Goal: Information Seeking & Learning: Learn about a topic

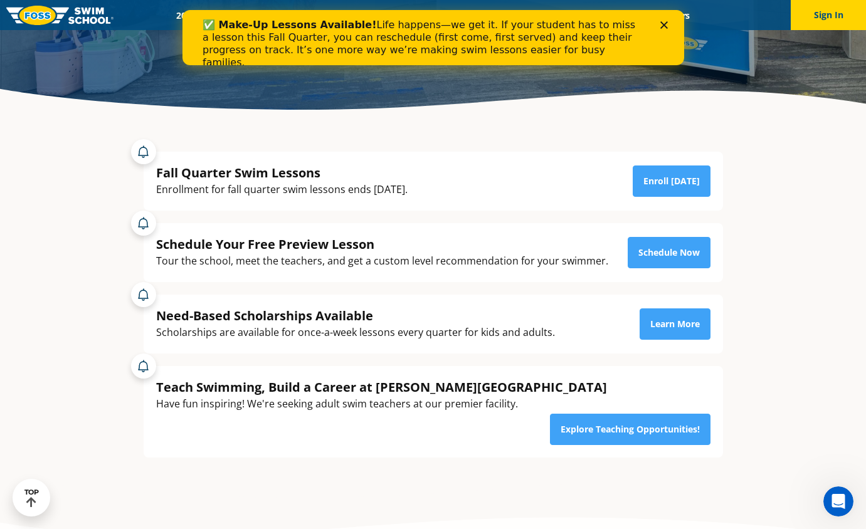
click at [665, 23] on polygon "Close" at bounding box center [664, 25] width 8 height 8
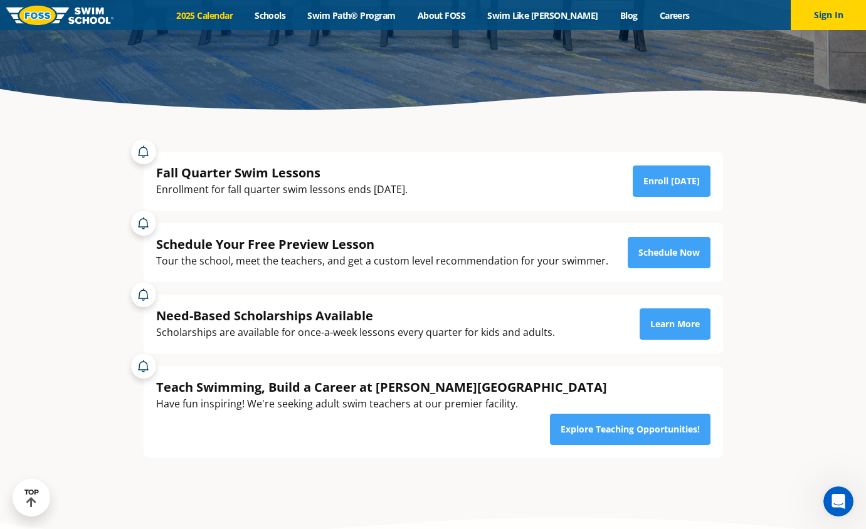
click at [226, 16] on link "2025 Calendar" at bounding box center [205, 15] width 78 height 12
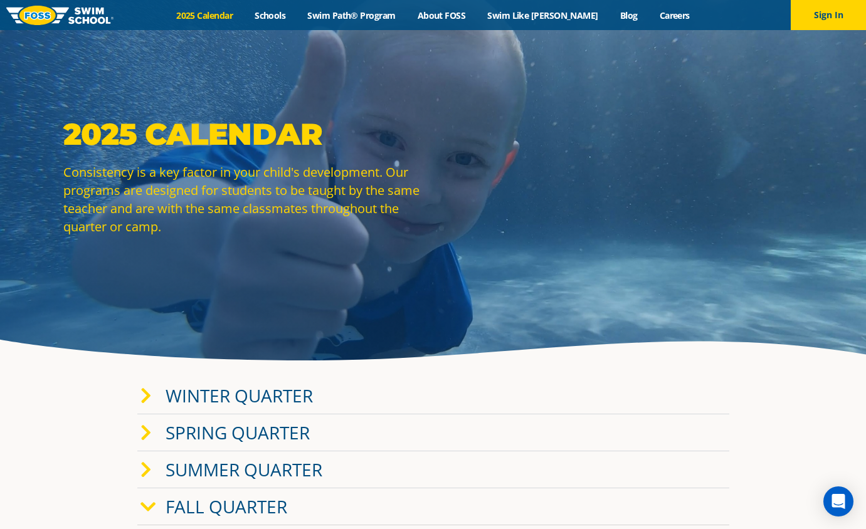
click at [151, 430] on span at bounding box center [152, 433] width 25 height 18
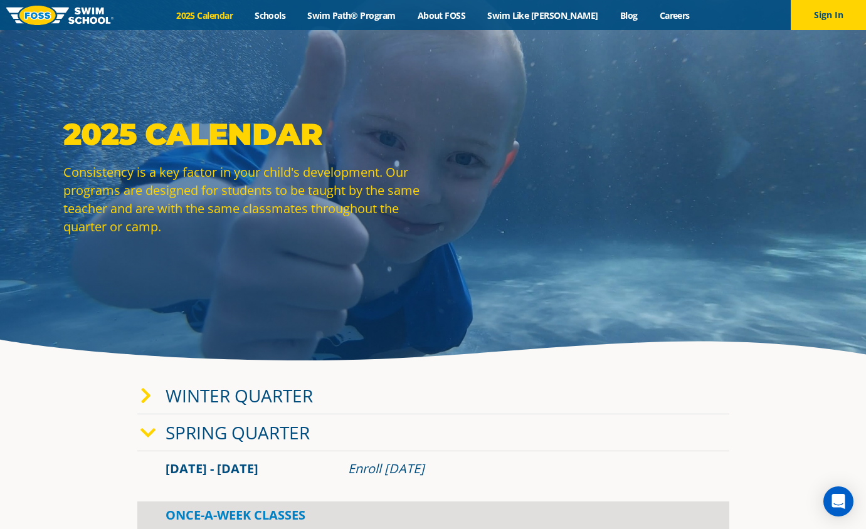
scroll to position [63, 0]
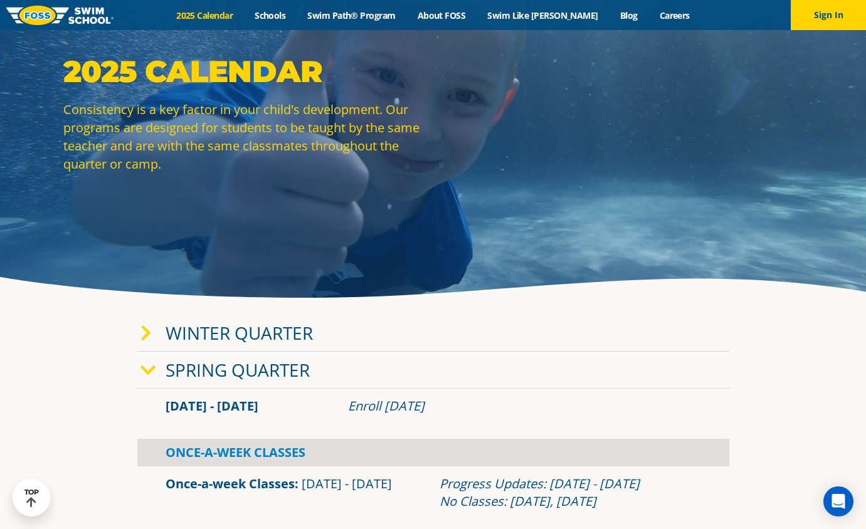
click at [188, 331] on link "Winter Quarter" at bounding box center [239, 333] width 147 height 24
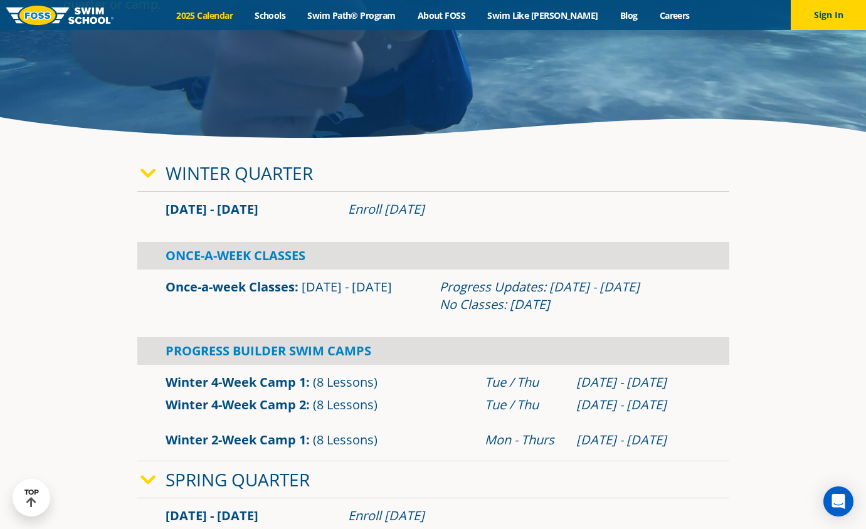
scroll to position [251, 0]
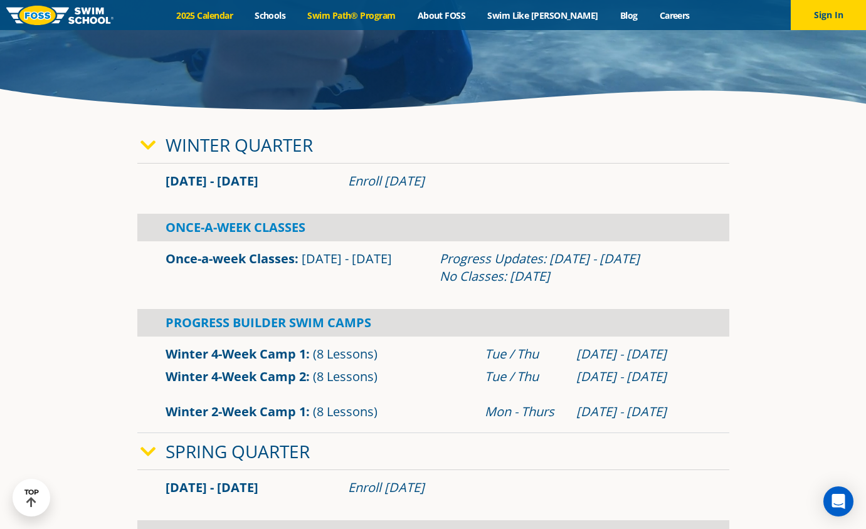
click at [358, 16] on link "Swim Path® Program" at bounding box center [352, 15] width 110 height 12
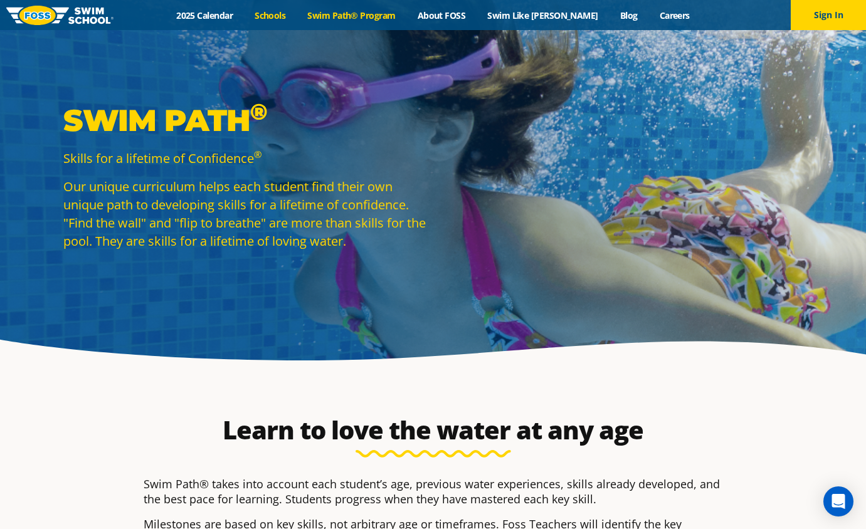
click at [278, 16] on link "Schools" at bounding box center [270, 15] width 53 height 12
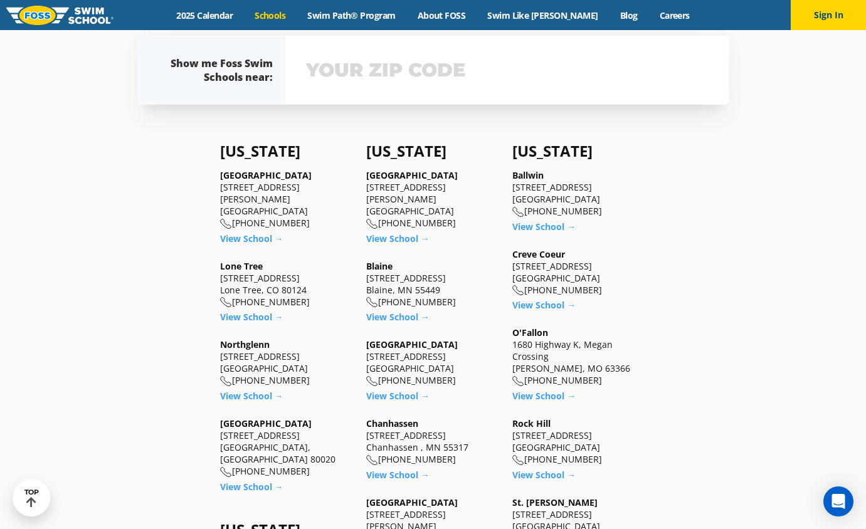
scroll to position [439, 0]
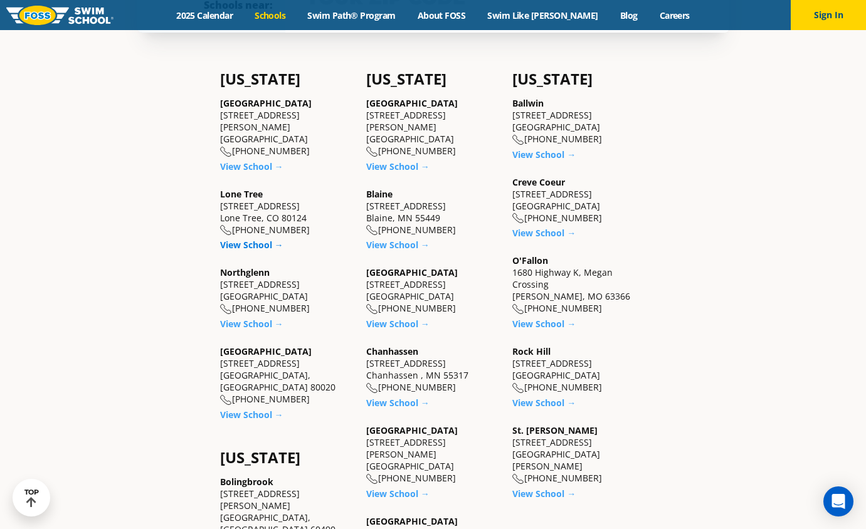
click at [260, 239] on link "View School →" at bounding box center [251, 245] width 63 height 12
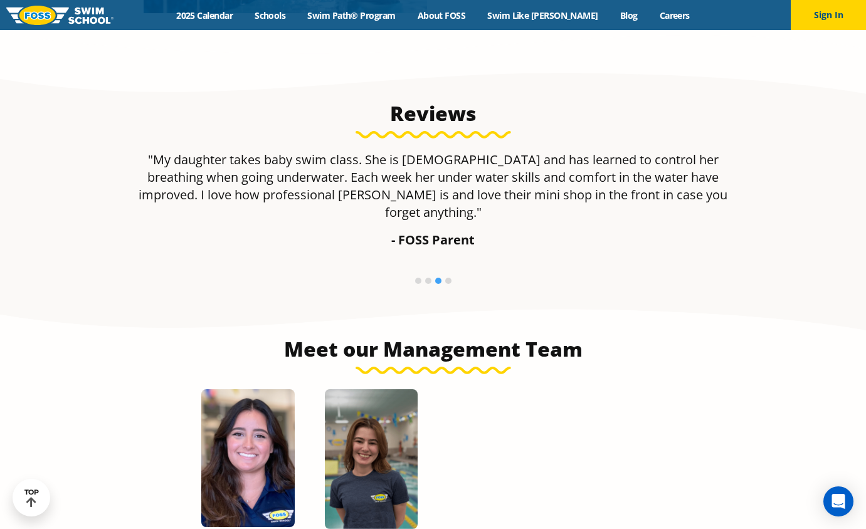
scroll to position [1003, 0]
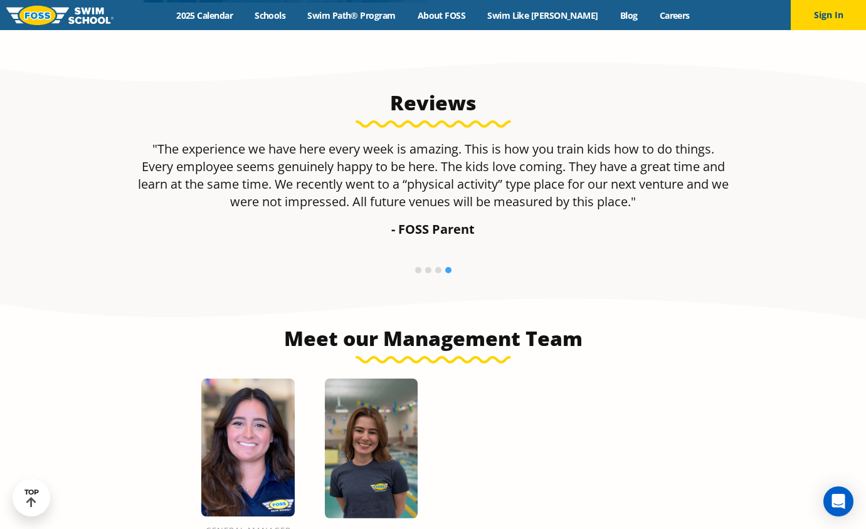
click at [663, 155] on p ""The experience we have here every week is amazing. This is how you train kids …" at bounding box center [433, 175] width 592 height 70
click at [352, 157] on p ""The experience we have here every week is amazing. This is how you train kids …" at bounding box center [433, 175] width 592 height 70
click at [417, 267] on li at bounding box center [418, 270] width 6 height 6
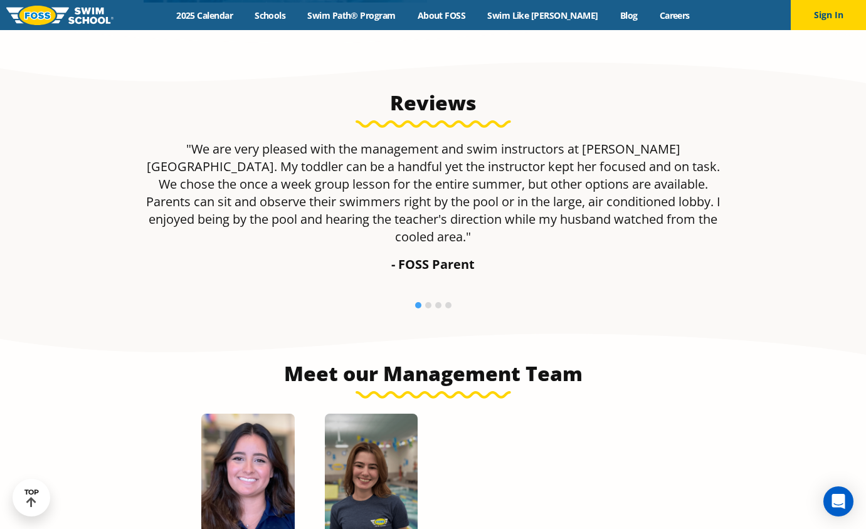
click at [428, 302] on li at bounding box center [428, 305] width 6 height 6
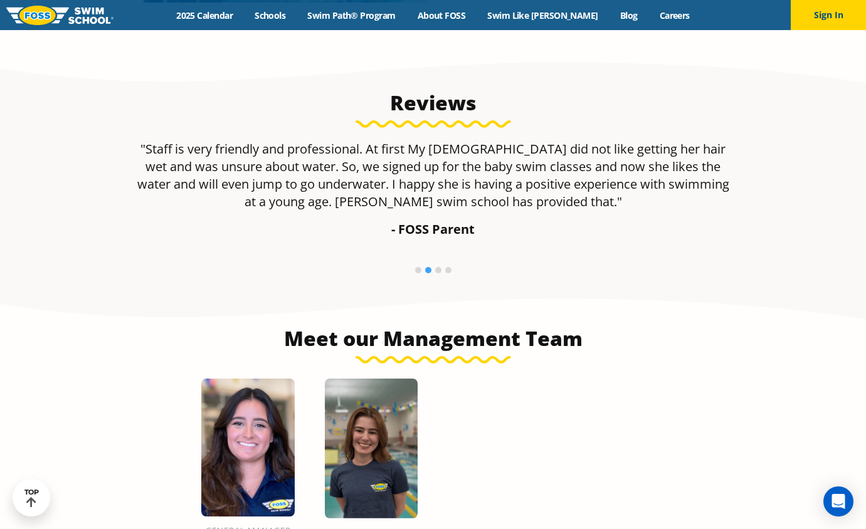
click at [439, 267] on li at bounding box center [438, 270] width 6 height 6
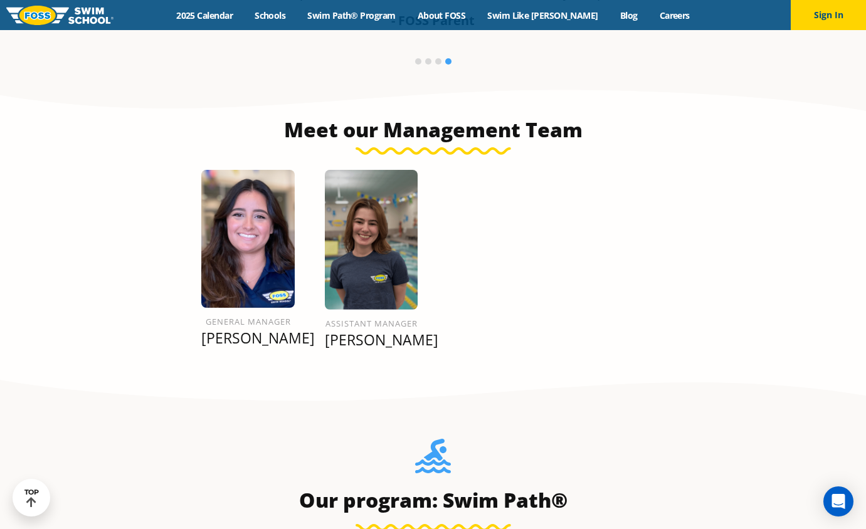
scroll to position [1150, 0]
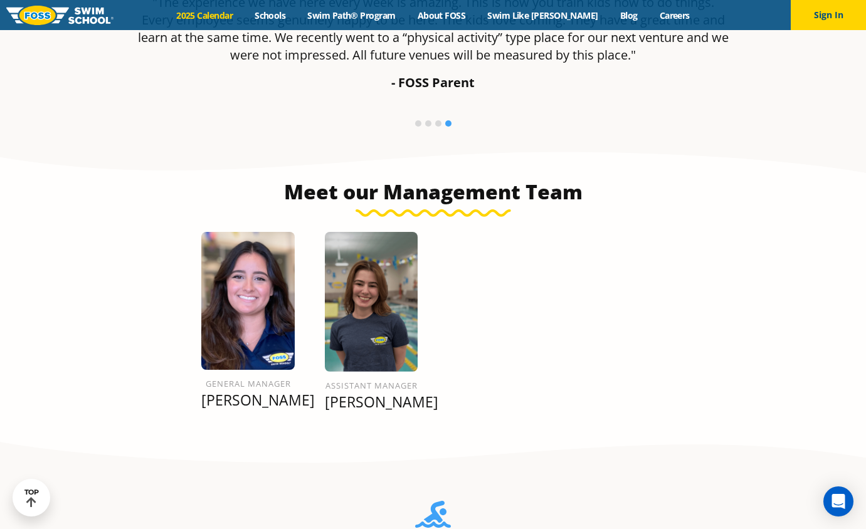
click at [240, 13] on link "2025 Calendar" at bounding box center [205, 15] width 78 height 12
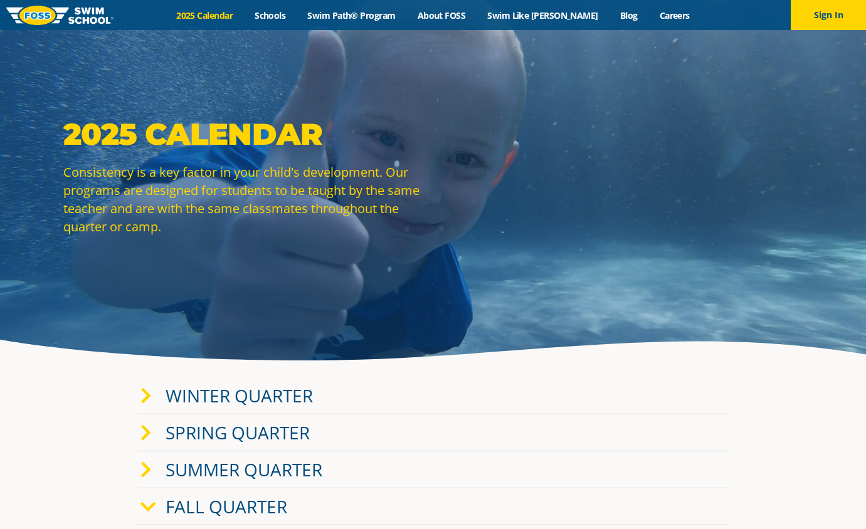
click at [181, 397] on link "Winter Quarter" at bounding box center [239, 396] width 147 height 24
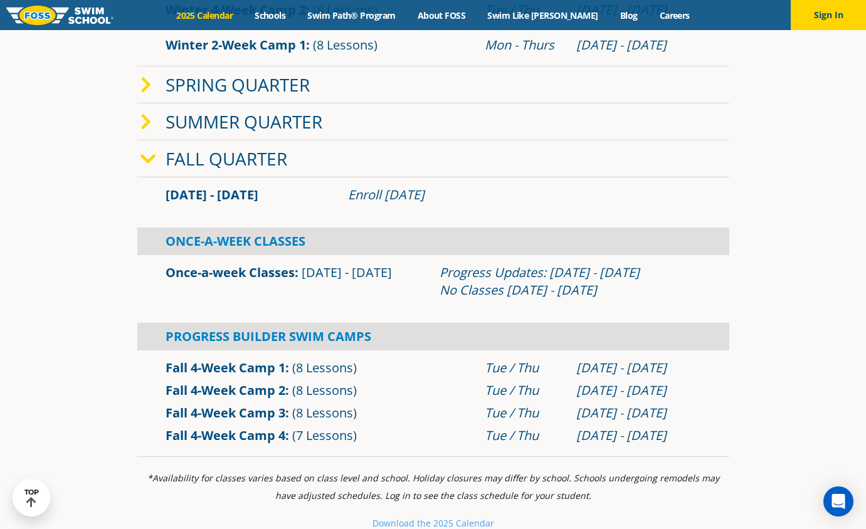
scroll to position [627, 0]
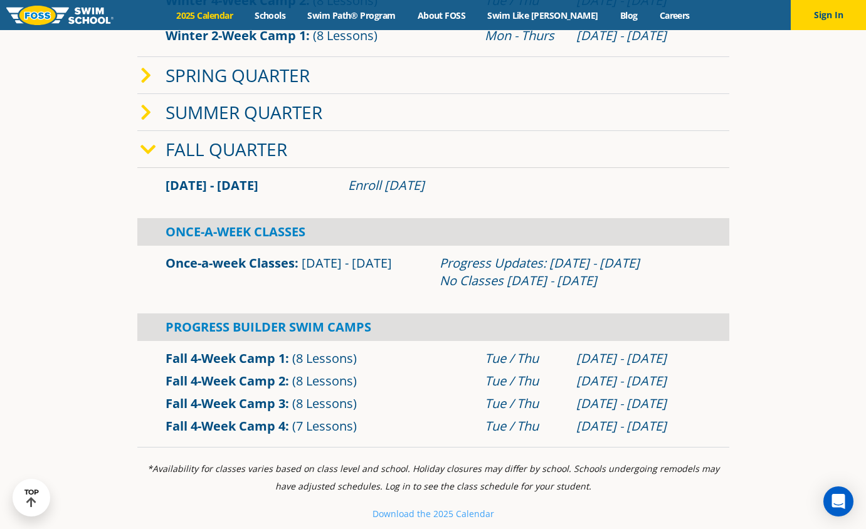
click at [145, 150] on icon at bounding box center [148, 150] width 16 height 18
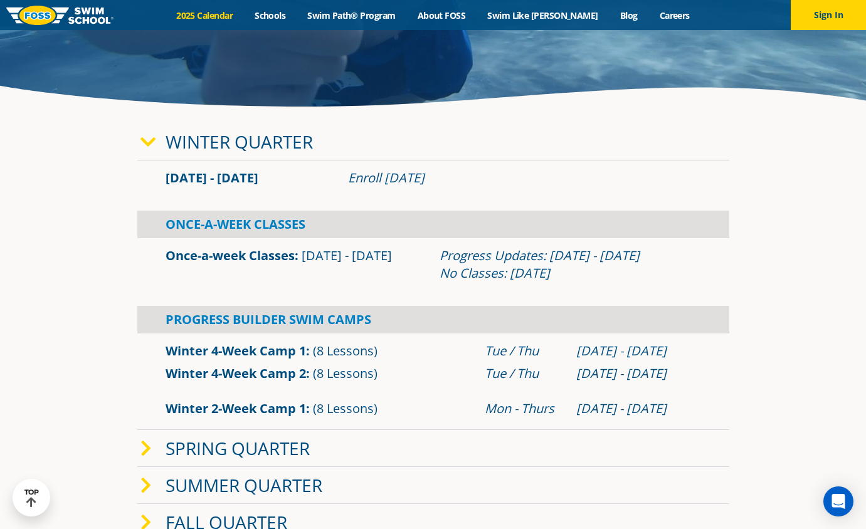
scroll to position [251, 0]
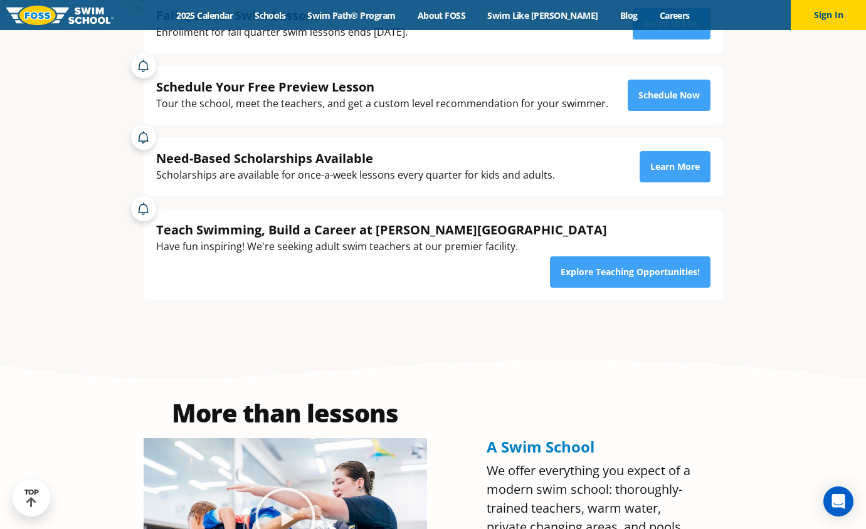
scroll to position [396, 0]
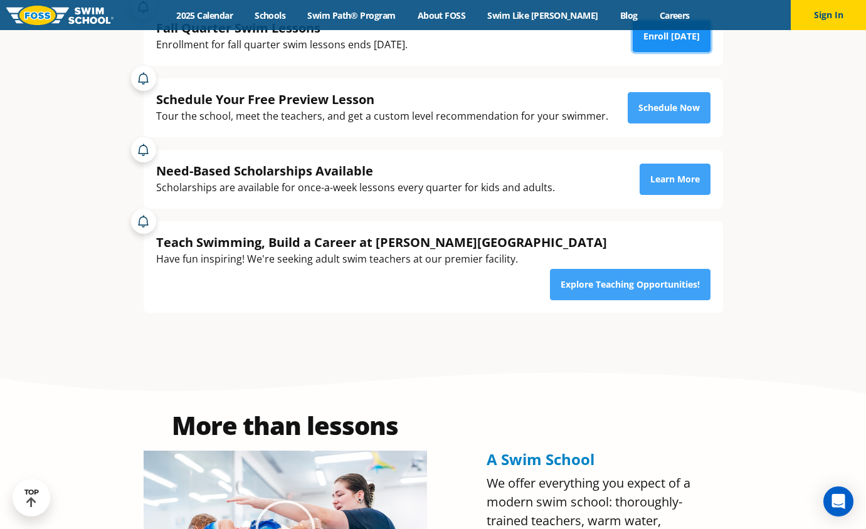
click at [658, 40] on link "Enroll [DATE]" at bounding box center [672, 36] width 78 height 31
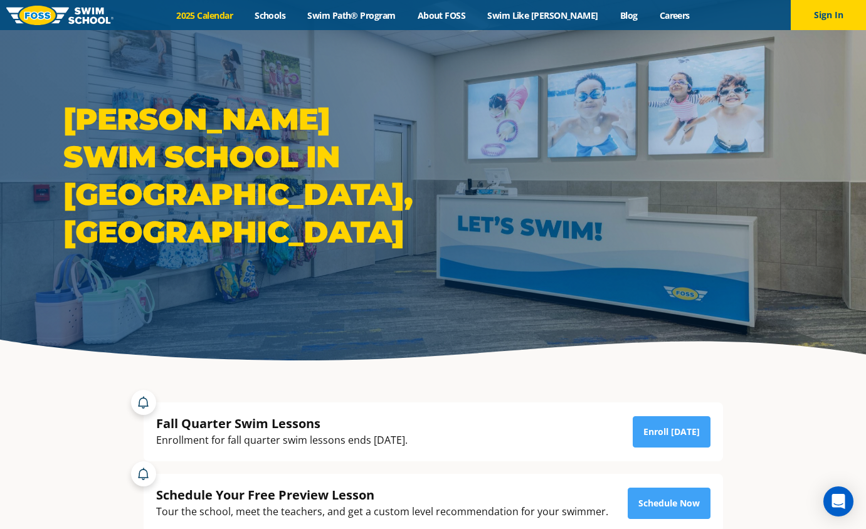
click at [238, 19] on link "2025 Calendar" at bounding box center [205, 15] width 78 height 12
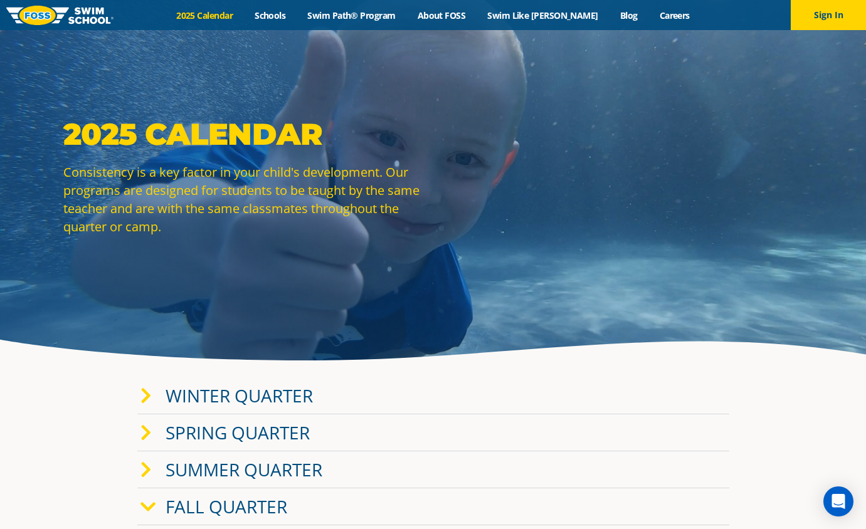
click at [152, 398] on span at bounding box center [152, 396] width 25 height 18
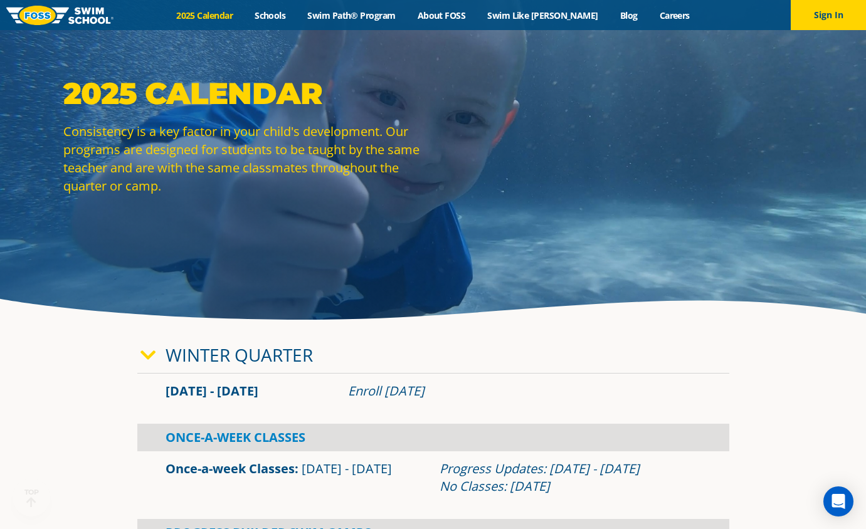
scroll to position [251, 0]
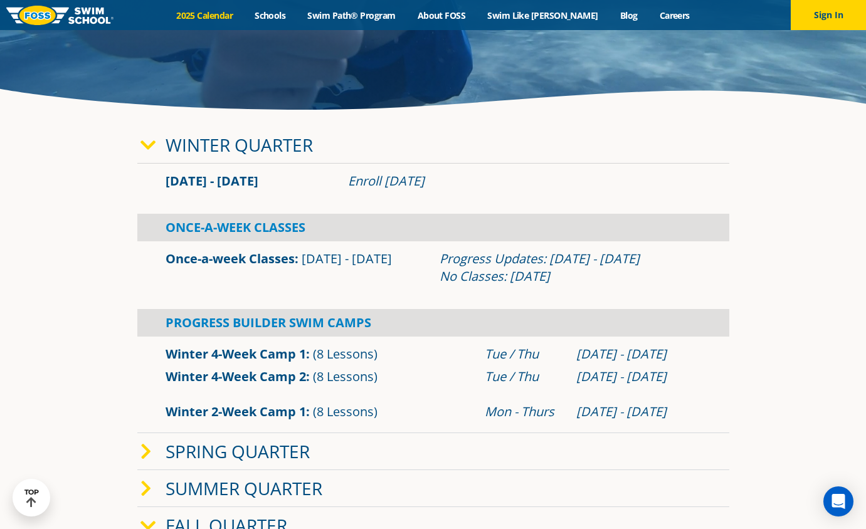
click at [142, 448] on icon at bounding box center [145, 452] width 11 height 18
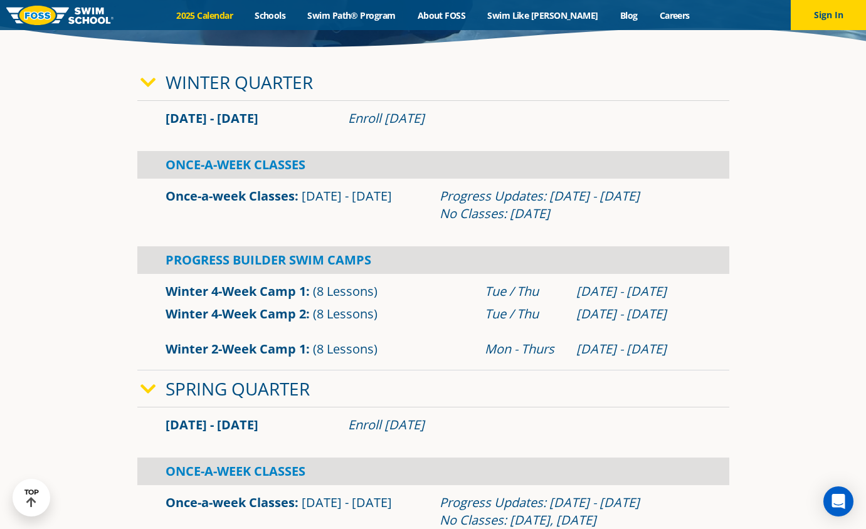
scroll to position [259, 0]
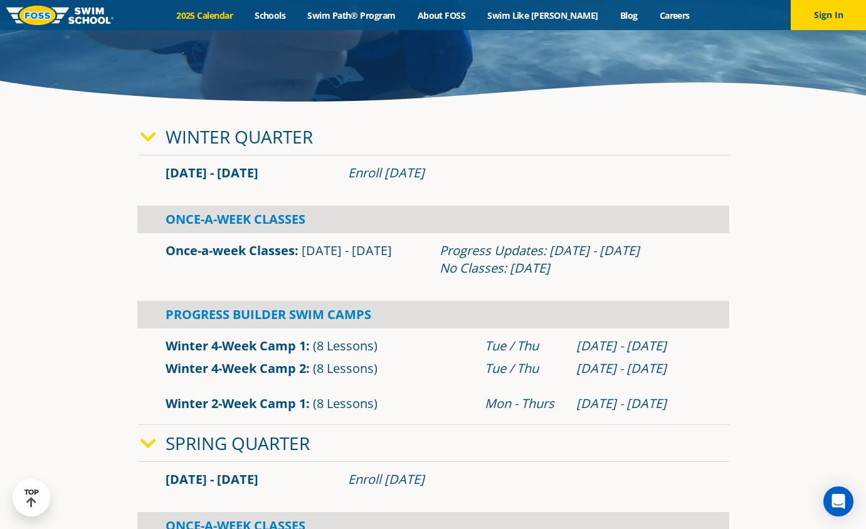
click at [156, 137] on span at bounding box center [152, 137] width 25 height 18
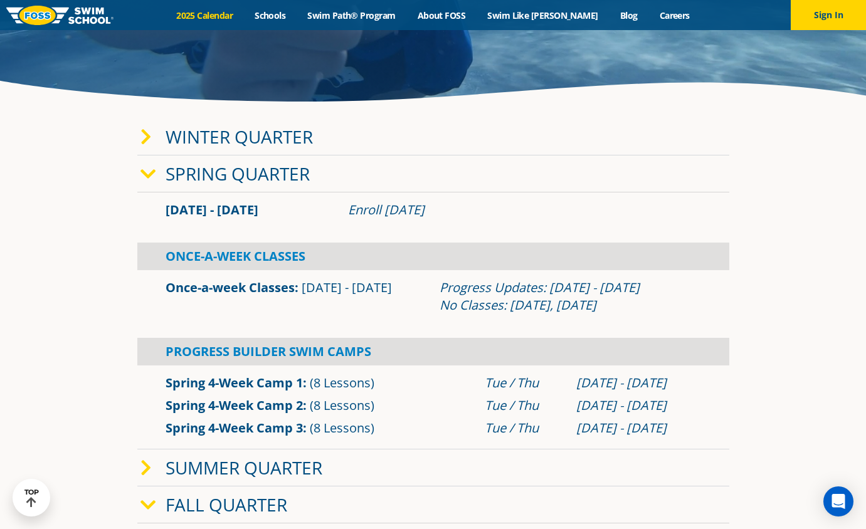
click at [145, 465] on icon at bounding box center [145, 469] width 11 height 18
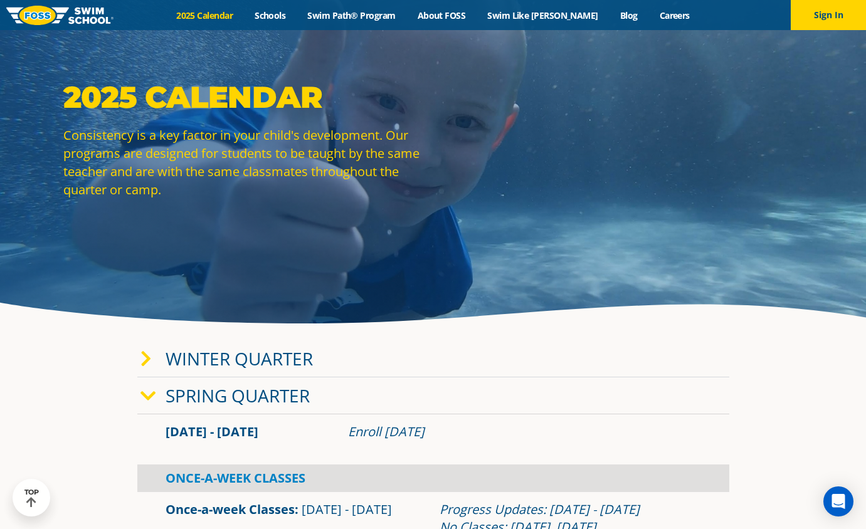
scroll to position [0, 0]
